Goal: Task Accomplishment & Management: Manage account settings

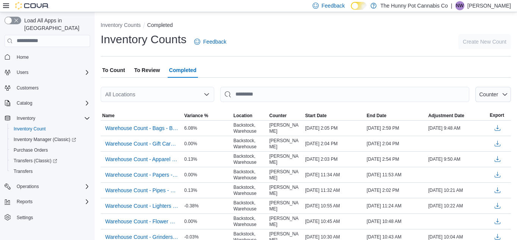
click at [334, 44] on div "Inventory Counts Feedback Create New Count" at bounding box center [306, 42] width 411 height 20
click at [35, 183] on button "Operations" at bounding box center [48, 186] width 92 height 11
click at [50, 197] on div "Reports" at bounding box center [52, 201] width 77 height 9
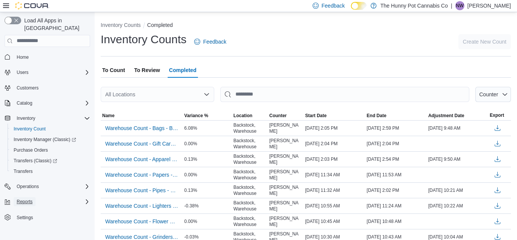
click at [28, 197] on span "Reports" at bounding box center [25, 201] width 16 height 9
click at [89, 115] on icon "Complex example" at bounding box center [87, 118] width 6 height 6
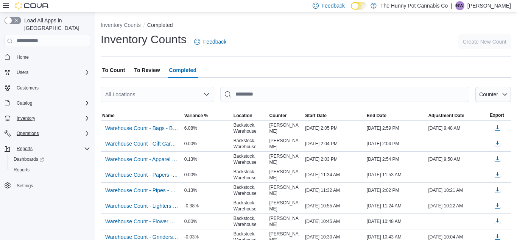
click at [62, 129] on div "Operations" at bounding box center [52, 133] width 77 height 9
click at [42, 141] on span "Cash Management" at bounding box center [33, 144] width 38 height 6
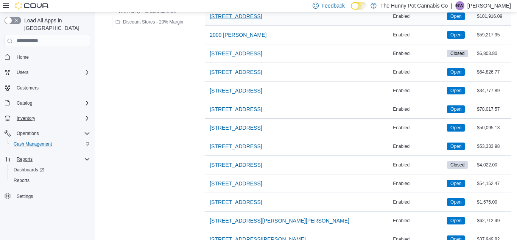
scroll to position [317, 0]
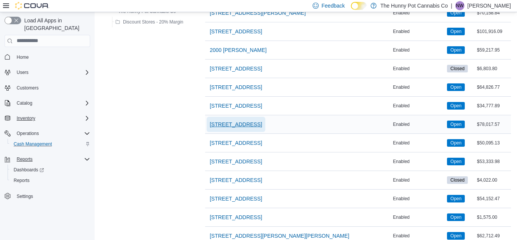
click at [226, 128] on span "[STREET_ADDRESS]" at bounding box center [236, 124] width 52 height 15
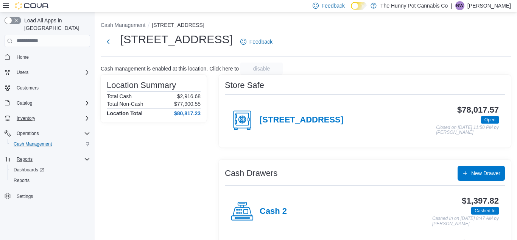
scroll to position [89, 0]
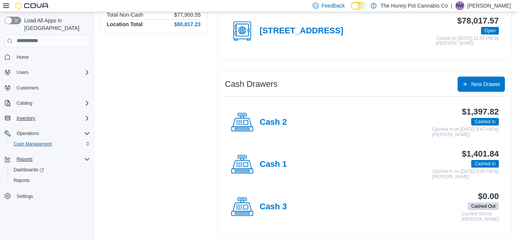
click at [257, 166] on div "Cash 1" at bounding box center [259, 164] width 56 height 23
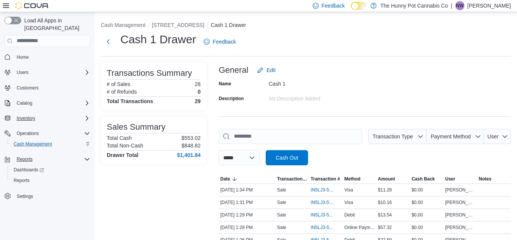
click at [256, 145] on div "**********" at bounding box center [365, 147] width 292 height 36
click at [259, 139] on input "This is a search bar. As you type, the results lower in the page will automatic…" at bounding box center [291, 136] width 144 height 15
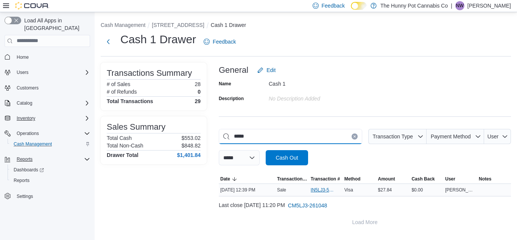
type input "*****"
click at [319, 185] on span "IN5LJ3-5755377" at bounding box center [326, 189] width 31 height 9
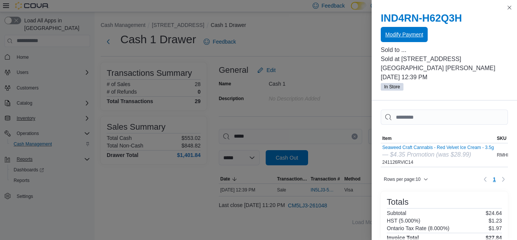
click at [403, 34] on span "Modify Payment" at bounding box center [405, 35] width 38 height 8
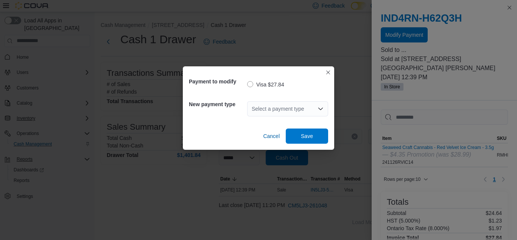
click at [284, 108] on div "Select a payment type" at bounding box center [287, 108] width 81 height 15
type input "**"
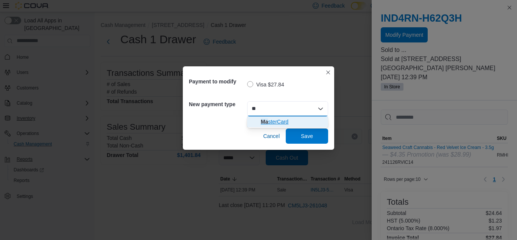
click at [301, 118] on span "Ma sterCard" at bounding box center [292, 122] width 63 height 8
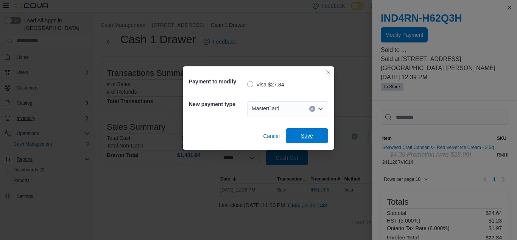
click at [306, 133] on span "Save" at bounding box center [307, 136] width 12 height 8
